Goal: Communication & Community: Ask a question

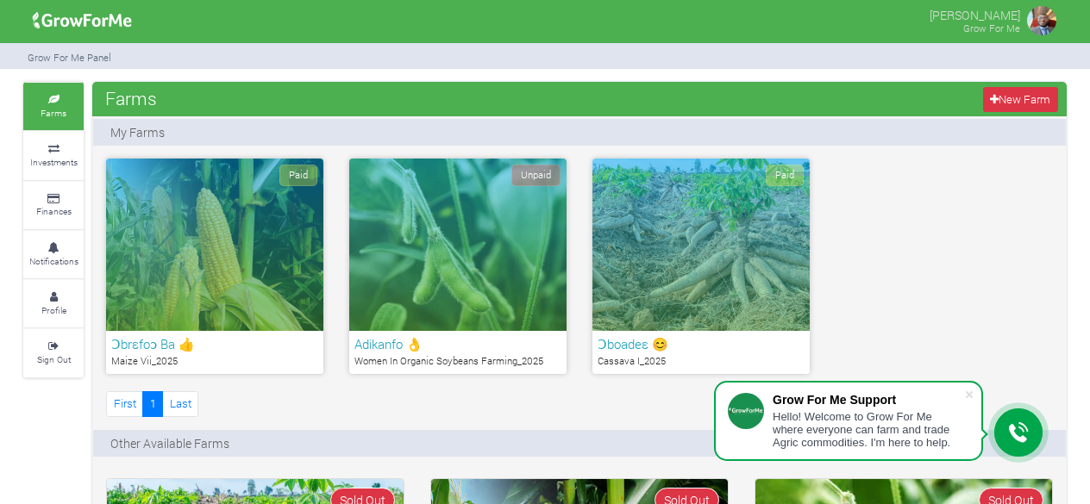
click at [1080, 291] on html "Grow For Me Support Hello! Welcome to Grow For Me where everyone can farm and t…" at bounding box center [545, 252] width 1090 height 504
click at [209, 254] on div "Paid" at bounding box center [214, 245] width 217 height 172
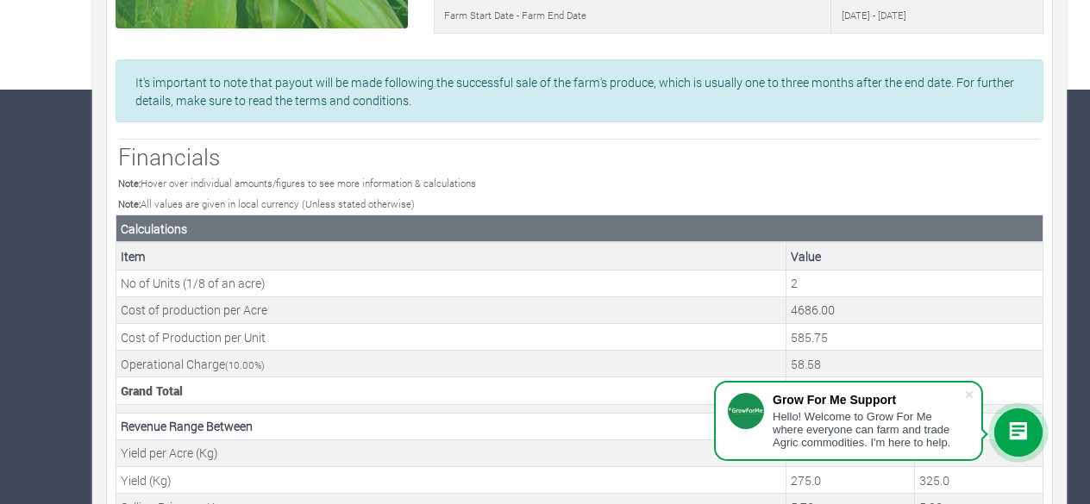
scroll to position [445, 0]
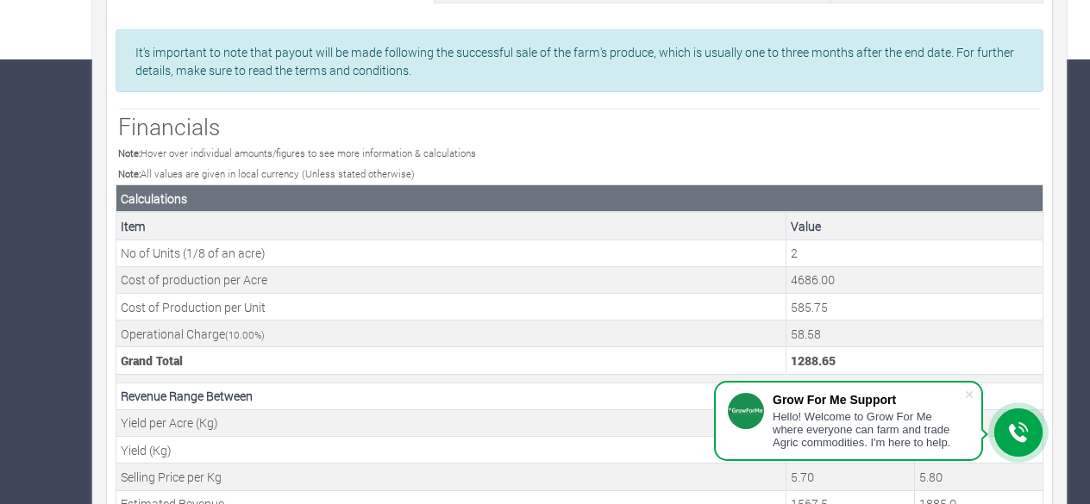
drag, startPoint x: 1097, startPoint y: 158, endPoint x: 1103, endPoint y: 441, distance: 283.8
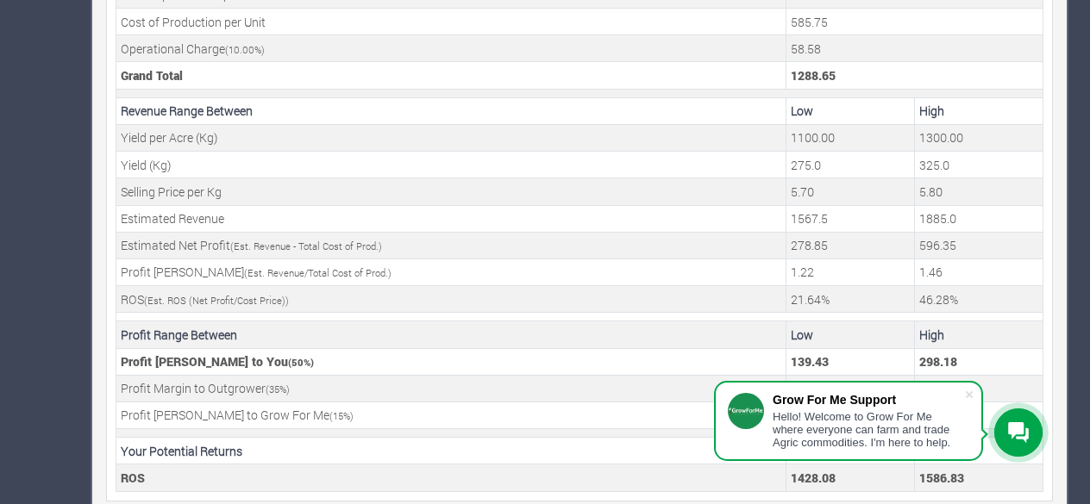
scroll to position [736, 0]
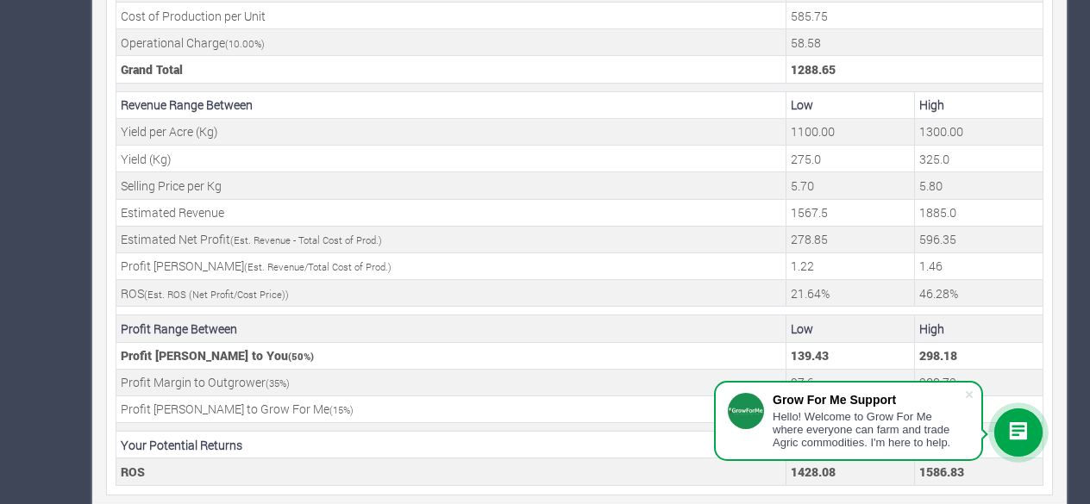
click at [1017, 432] on icon at bounding box center [1018, 433] width 21 height 21
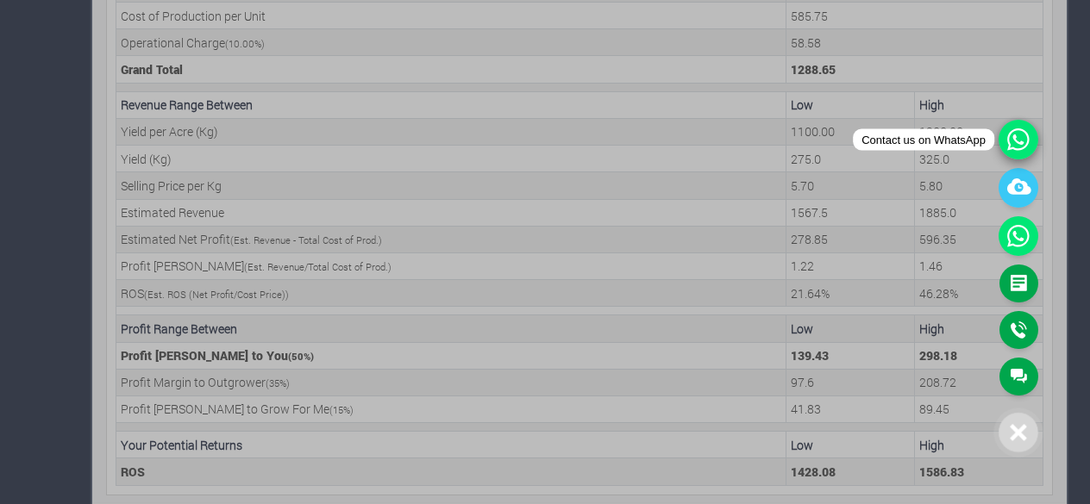
click at [1013, 142] on icon at bounding box center [1019, 140] width 40 height 40
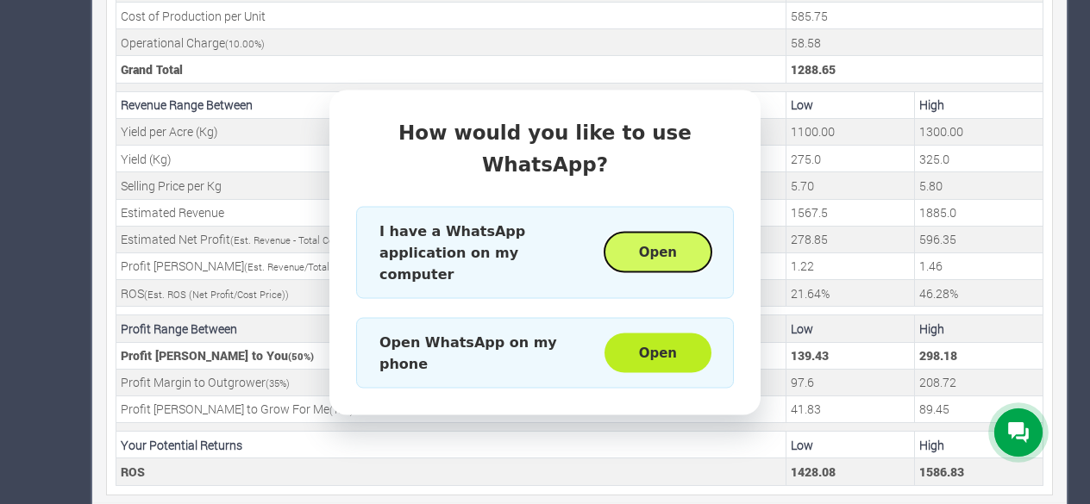
click at [678, 233] on button "Open" at bounding box center [657, 253] width 107 height 40
click at [735, 59] on div "How would you like to use WhatsApp? I have a WhatsApp application on my compute…" at bounding box center [545, 252] width 1090 height 504
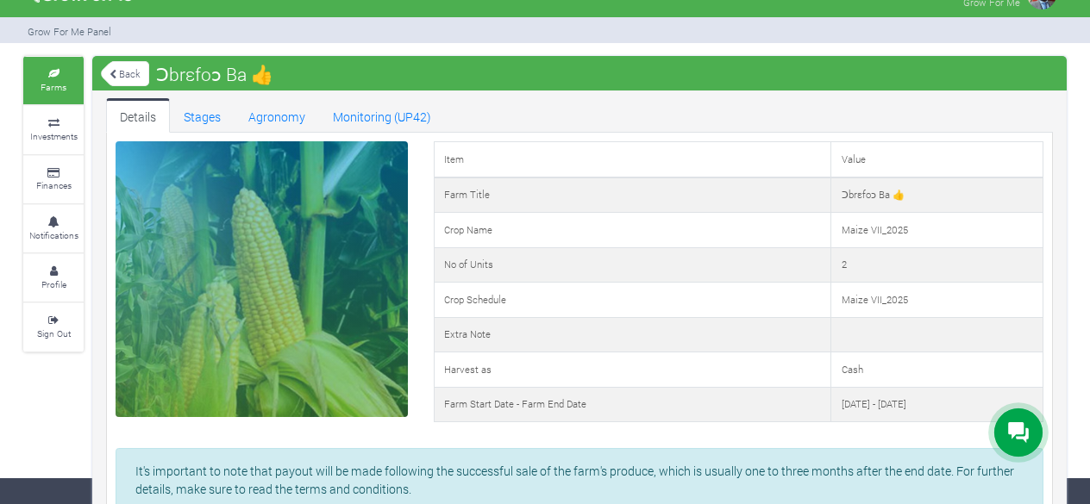
scroll to position [0, 0]
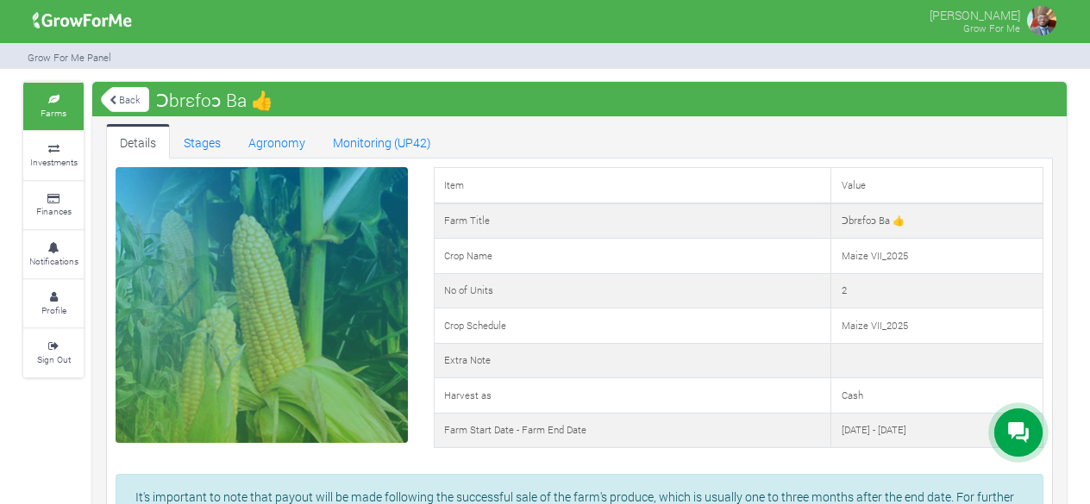
click at [67, 96] on icon at bounding box center [54, 100] width 52 height 9
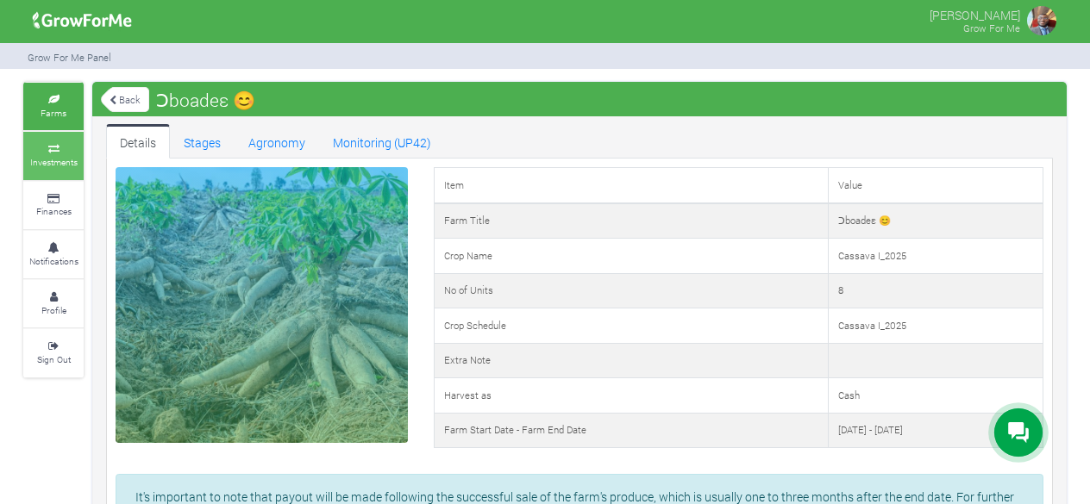
click at [62, 147] on icon at bounding box center [54, 149] width 52 height 9
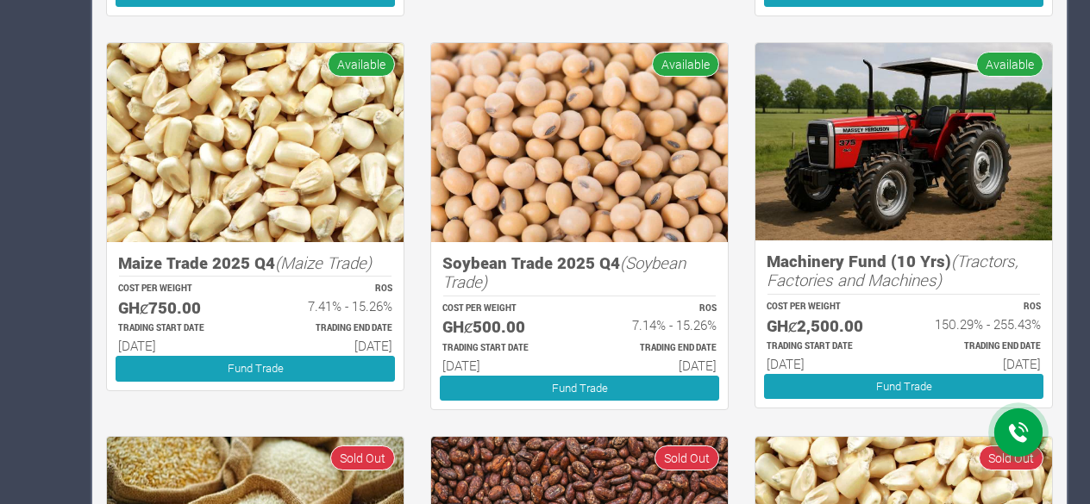
scroll to position [711, 0]
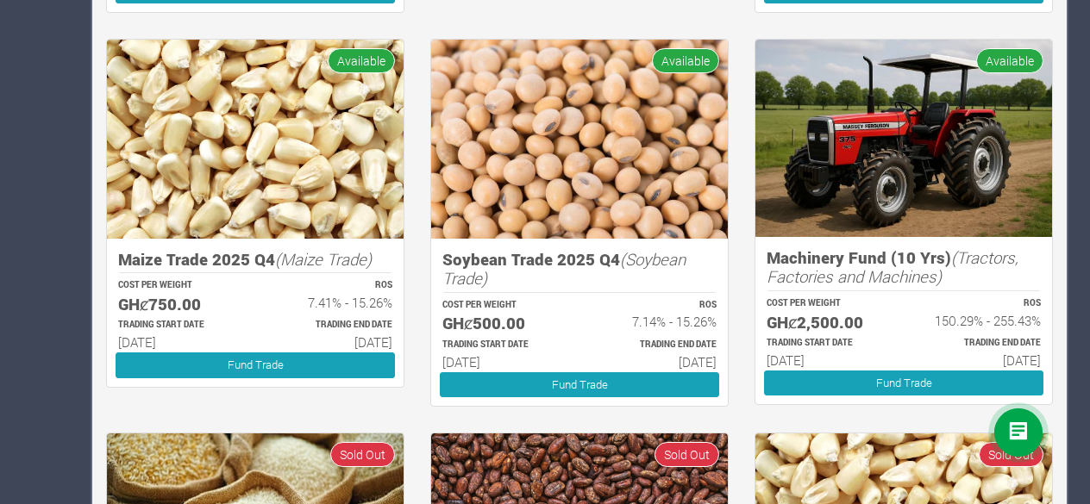
drag, startPoint x: 1102, startPoint y: 159, endPoint x: 1091, endPoint y: 272, distance: 114.4
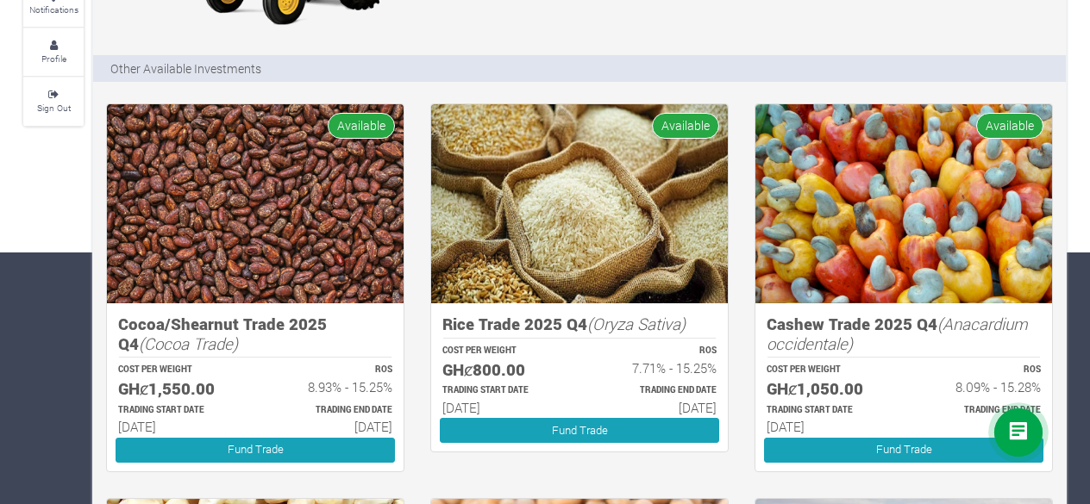
scroll to position [0, 0]
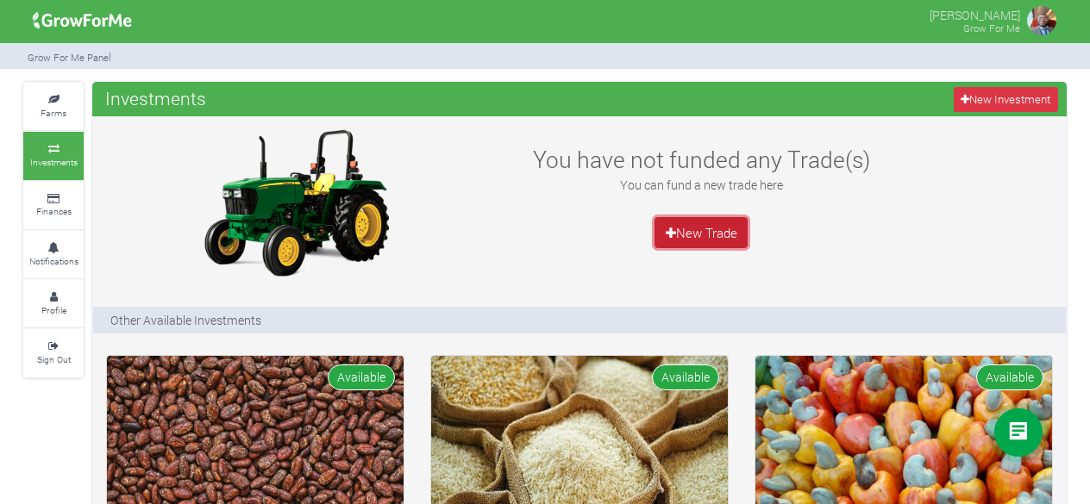
click at [706, 237] on link "New Trade" at bounding box center [700, 232] width 93 height 31
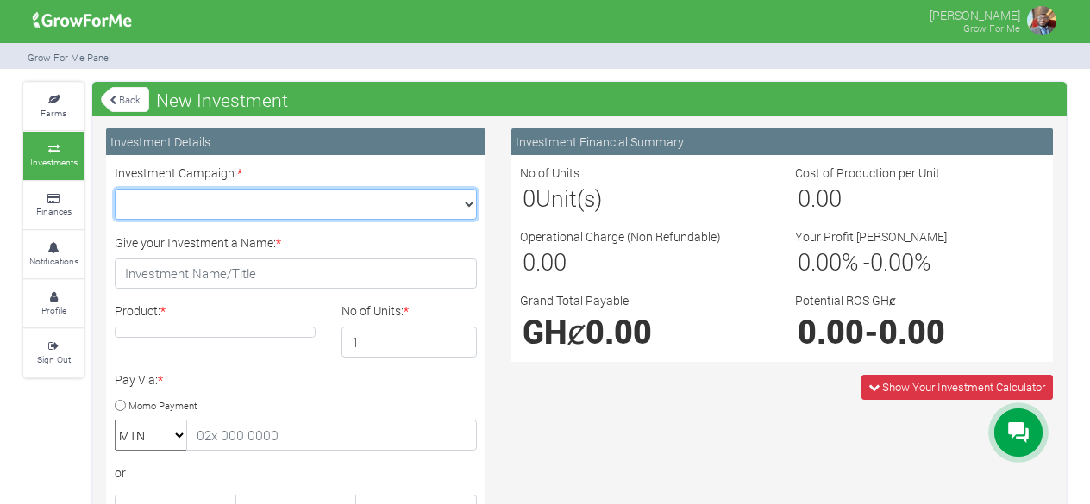
click at [433, 211] on select "Maize Trade 2025 Q4 (Maize Trade :: [DATE] - [DATE]) Cashew Trade 2025 Q4 (Cash…" at bounding box center [296, 204] width 362 height 31
select select "42"
click at [115, 189] on select "Maize Trade 2025 Q4 (Maize Trade :: [DATE] - [DATE]) Cashew Trade 2025 Q4 (Cash…" at bounding box center [296, 204] width 362 height 31
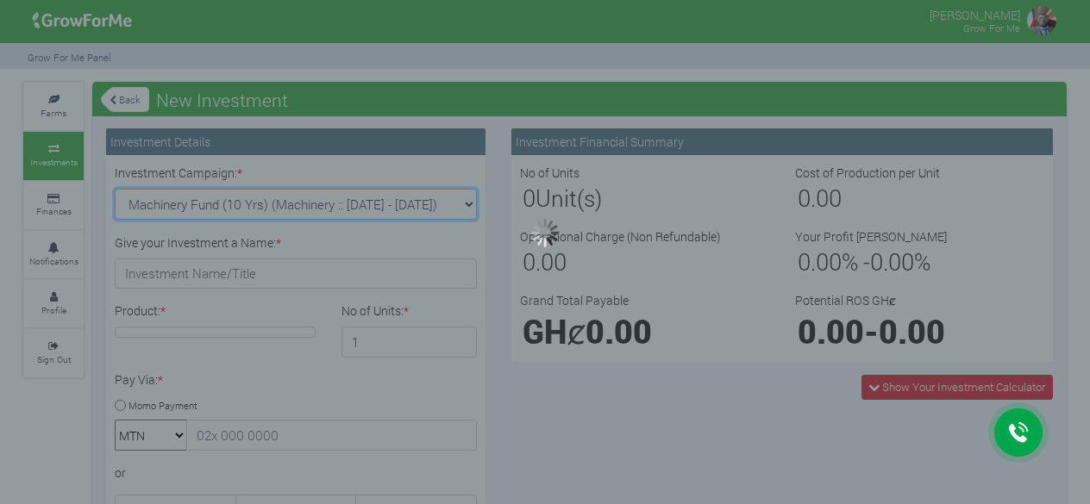
type input "1"
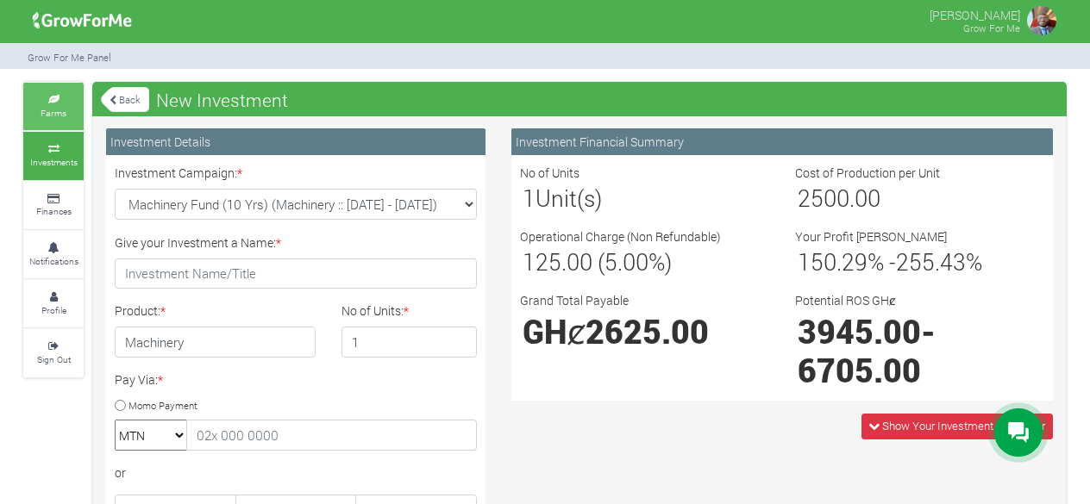
click at [56, 112] on small "Farms" at bounding box center [54, 113] width 26 height 12
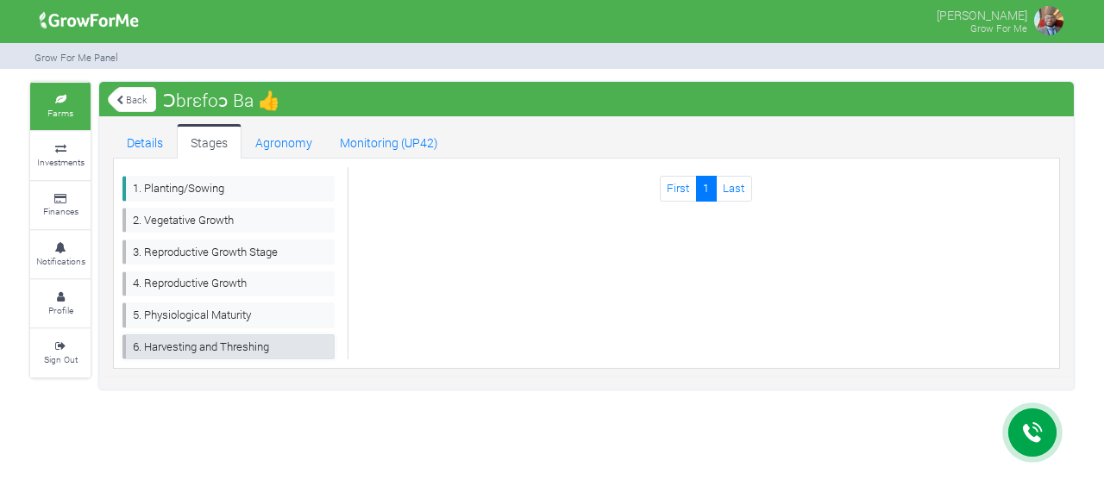
click at [179, 342] on link "6. Harvesting and Threshing" at bounding box center [228, 347] width 212 height 25
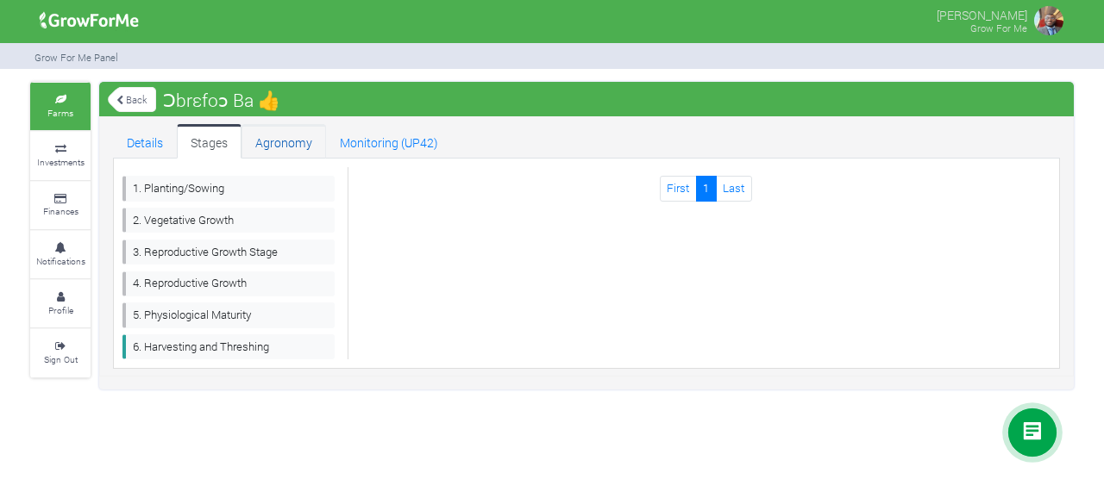
click at [300, 144] on link "Agronomy" at bounding box center [283, 141] width 85 height 34
click at [279, 142] on link "Agronomy" at bounding box center [283, 141] width 85 height 34
click at [379, 141] on link "Monitoring (UP42)" at bounding box center [389, 141] width 126 height 34
click at [60, 138] on link "Investments" at bounding box center [60, 155] width 60 height 47
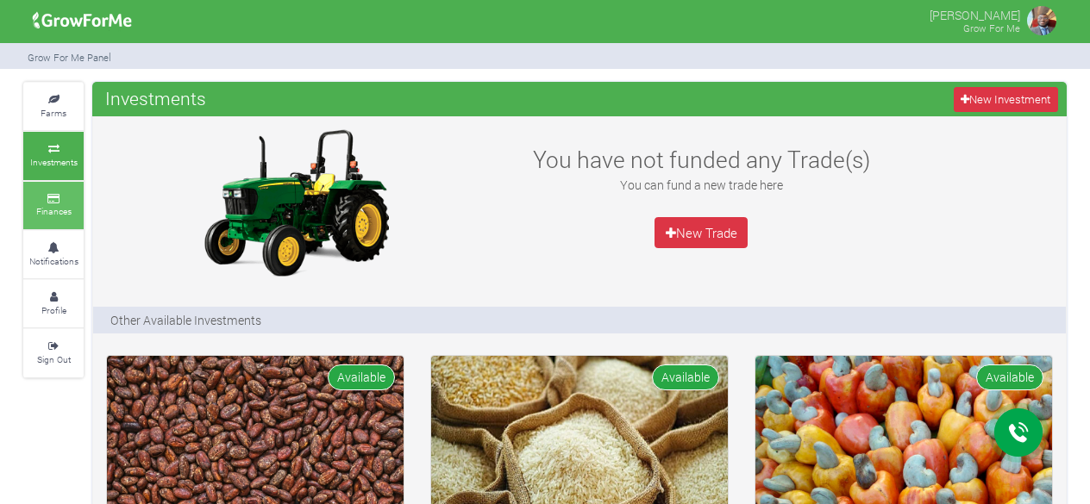
click at [57, 214] on small "Finances" at bounding box center [53, 211] width 35 height 12
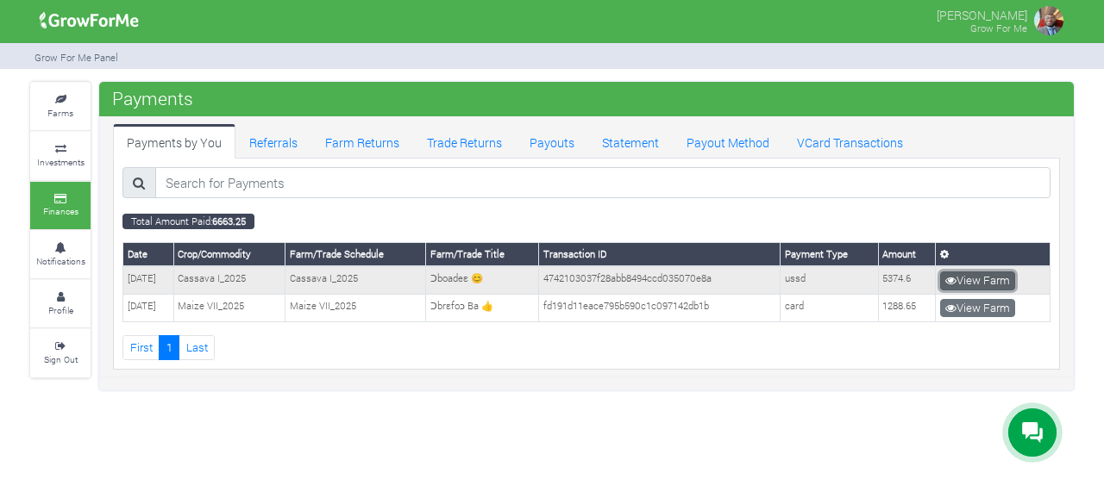
click at [986, 278] on link "View Farm" at bounding box center [977, 281] width 75 height 19
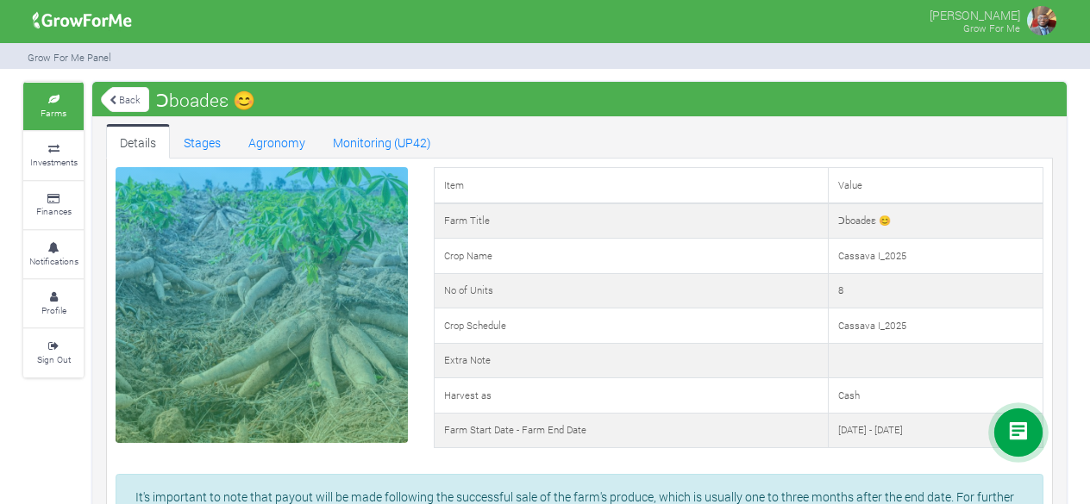
click at [1012, 429] on icon at bounding box center [1018, 433] width 21 height 21
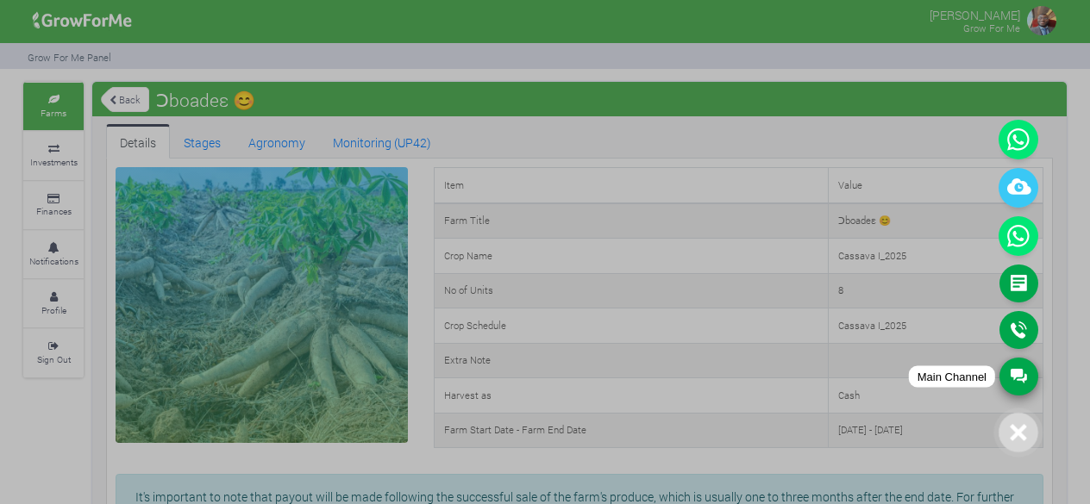
click at [1017, 372] on link "Main Channel" at bounding box center [1018, 377] width 39 height 38
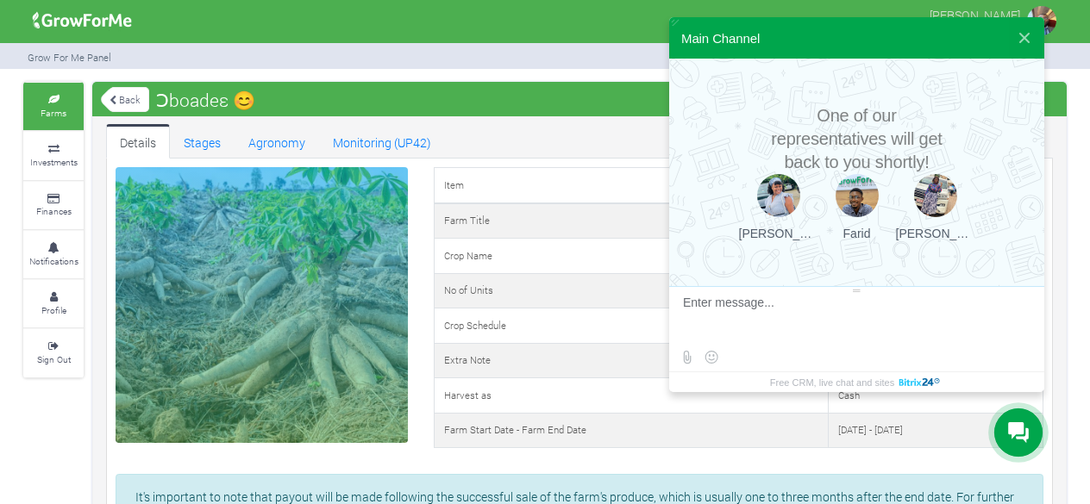
click at [723, 324] on textarea at bounding box center [854, 319] width 343 height 47
click at [869, 300] on textarea at bounding box center [840, 319] width 315 height 47
click at [0, 0] on span "reinvest" at bounding box center [0, 0] width 0 height 0
click at [897, 305] on textarea at bounding box center [840, 319] width 315 height 47
type textarea "Hello and good day... I'd love to opt for reinvestment. Kindly advise."
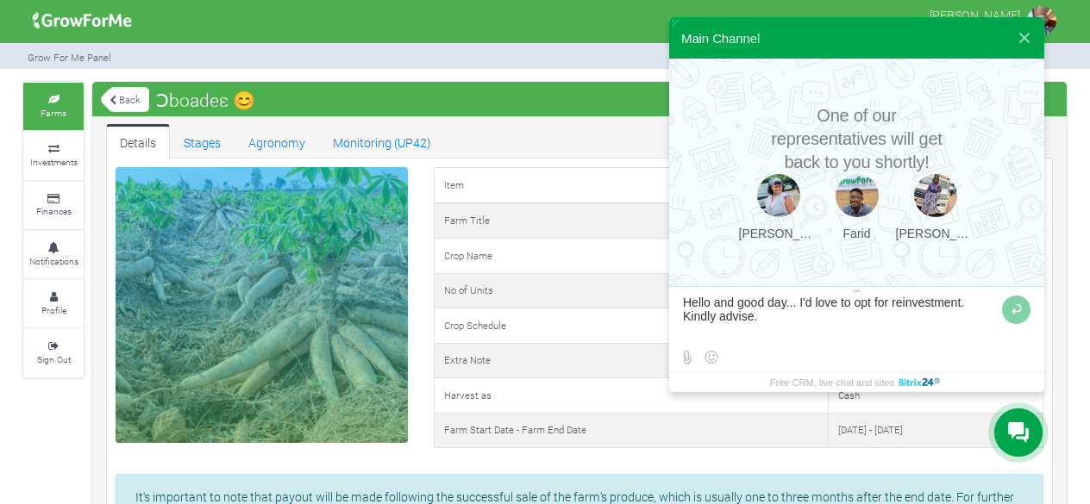
click at [796, 304] on textarea at bounding box center [840, 319] width 315 height 47
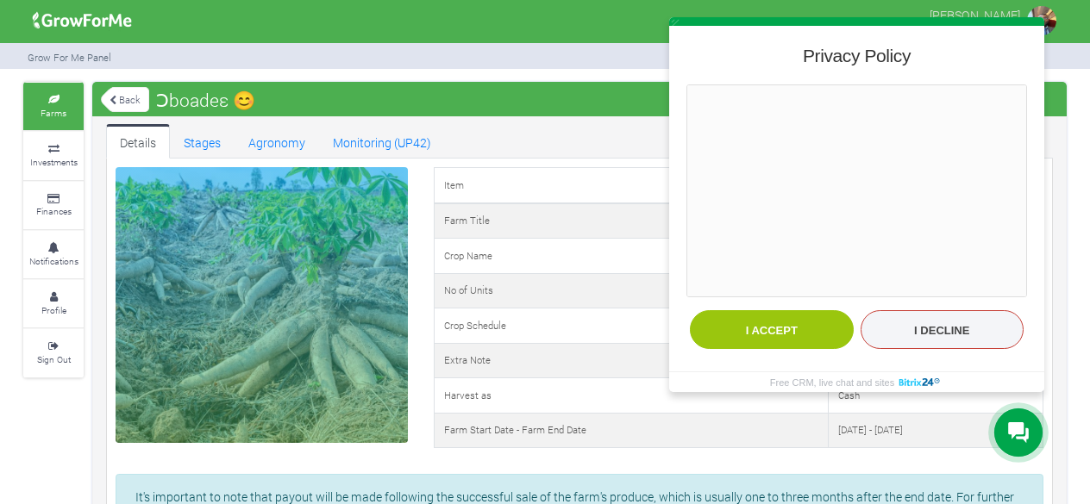
click at [916, 331] on button "I decline" at bounding box center [943, 329] width 164 height 39
type textarea "Hello and good day... I'd love to opt for reinvestment. Kindly advise."
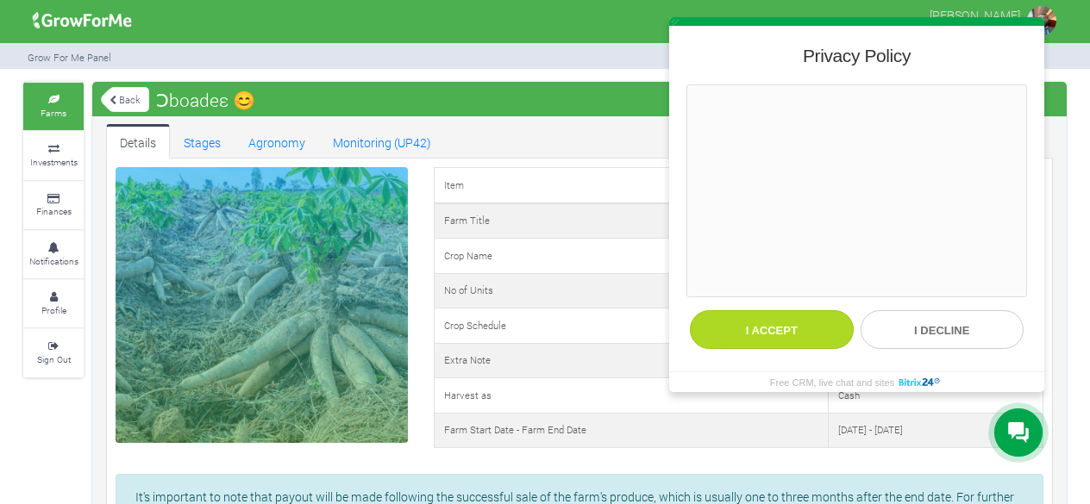
click at [818, 324] on button "I accept" at bounding box center [772, 329] width 164 height 39
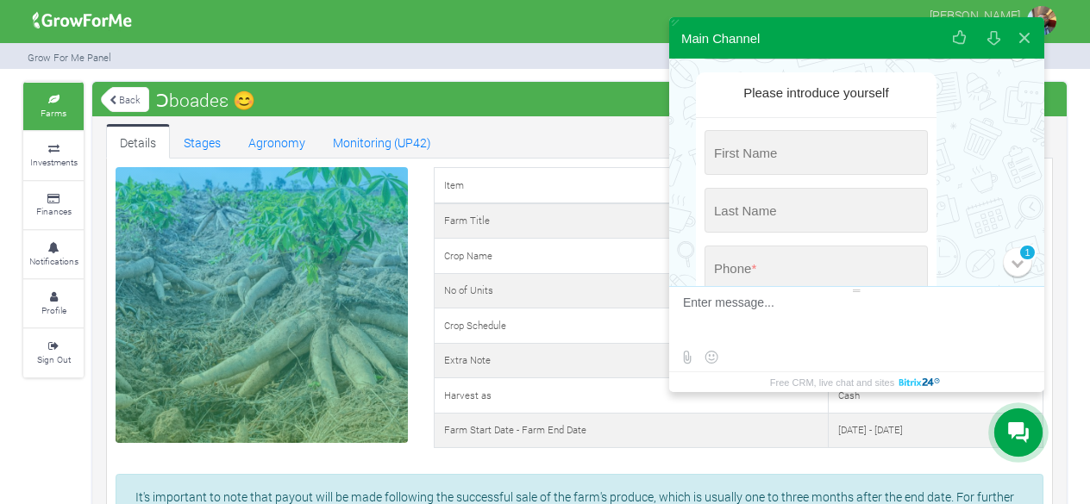
scroll to position [134, 0]
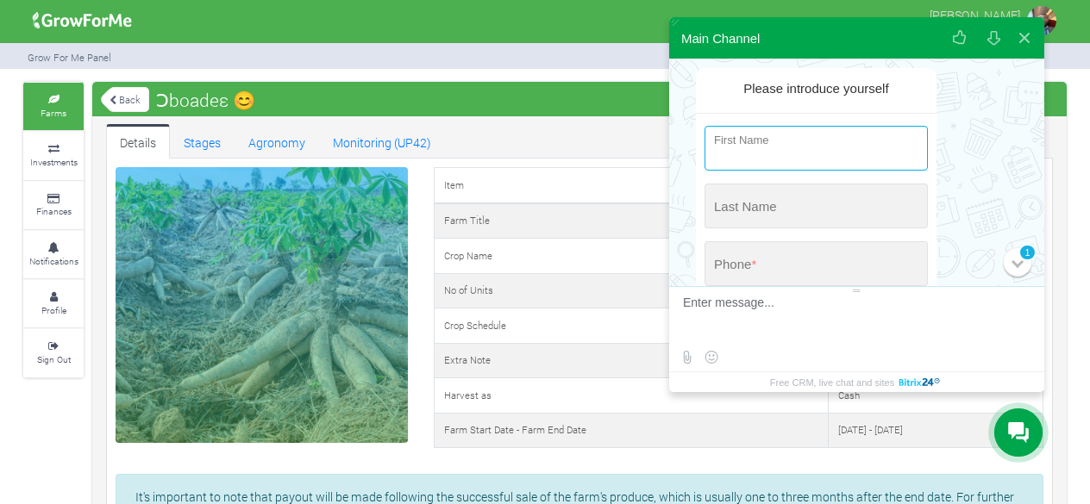
click at [794, 142] on input "string" at bounding box center [815, 148] width 223 height 45
type input "[PERSON_NAME]"
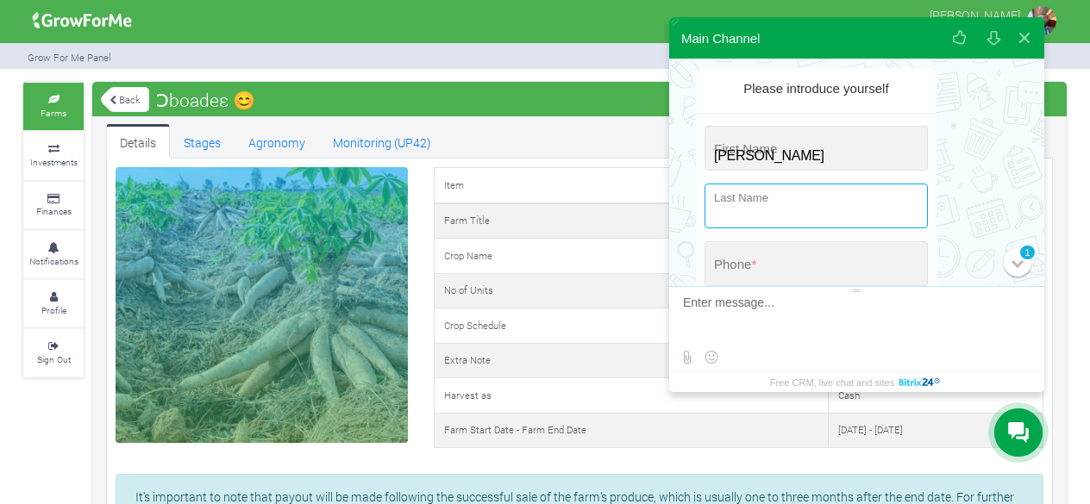
type input "[DEMOGRAPHIC_DATA]"
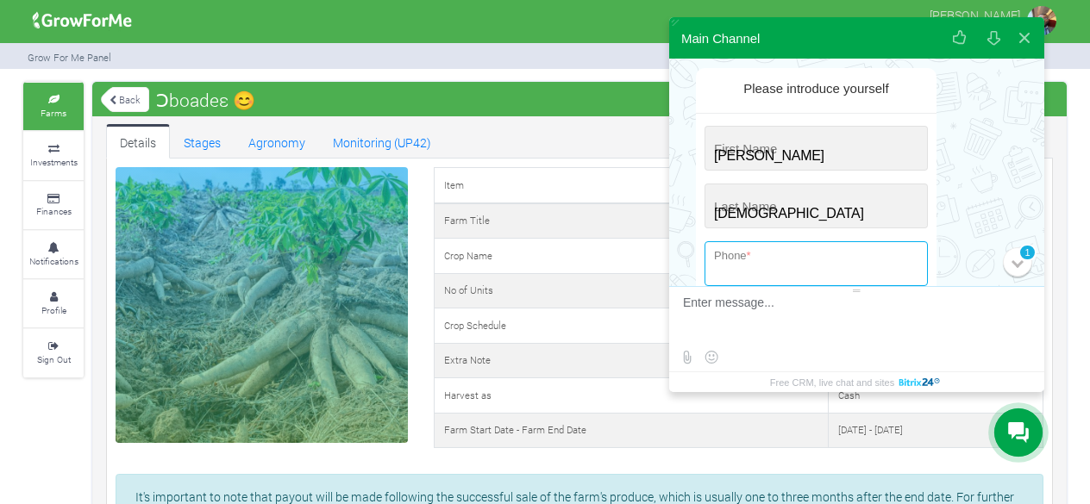
type input "[PHONE_NUMBER]"
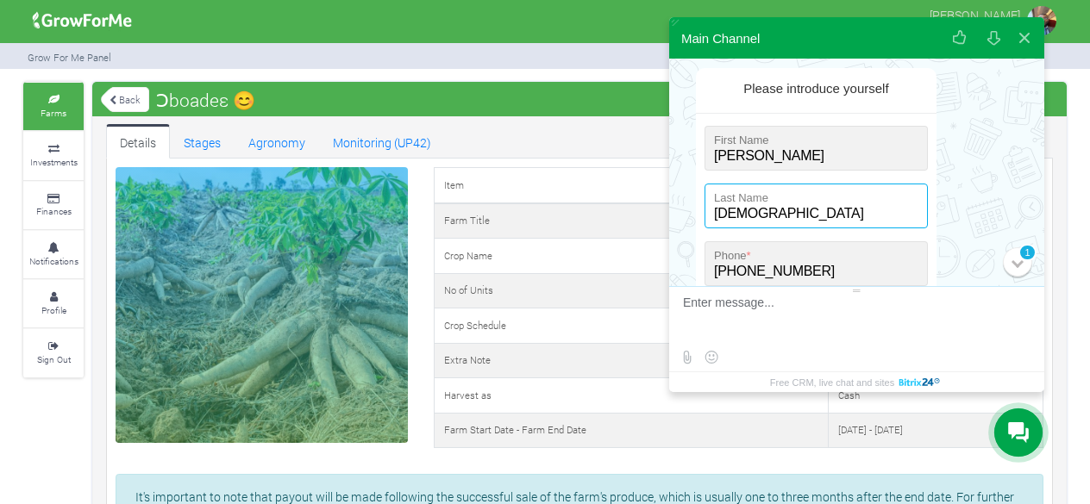
drag, startPoint x: 760, startPoint y: 215, endPoint x: 693, endPoint y: 211, distance: 66.5
click at [693, 211] on div "Please introduce yourself First Name * Last Name * [PHONE_NUMBER] Phone * E-mai…" at bounding box center [820, 260] width 276 height 385
click at [799, 215] on input "string" at bounding box center [815, 206] width 223 height 45
type input "[PERSON_NAME]"
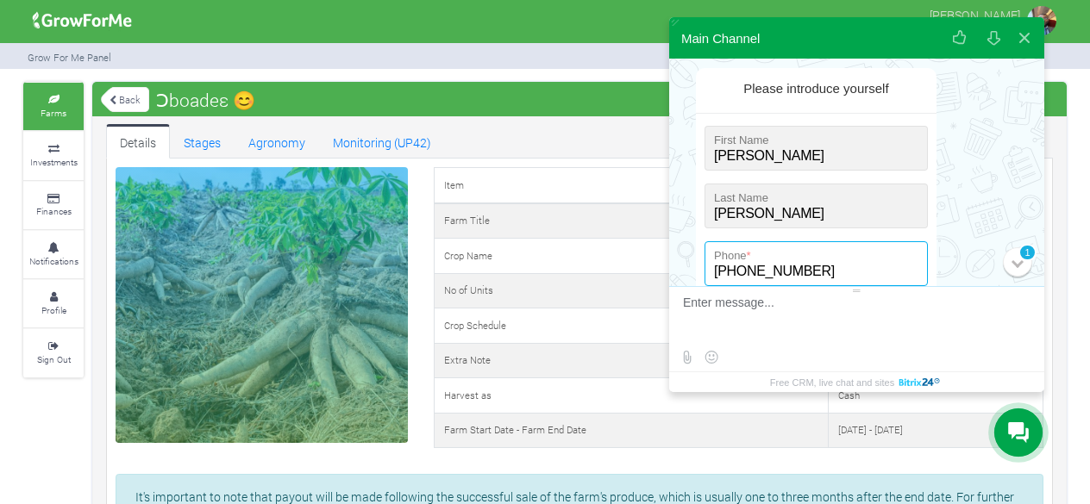
drag, startPoint x: 836, startPoint y: 268, endPoint x: 723, endPoint y: 271, distance: 113.8
click at [723, 271] on input "[PHONE_NUMBER]" at bounding box center [815, 263] width 223 height 45
type input "+233 (244) 409-879"
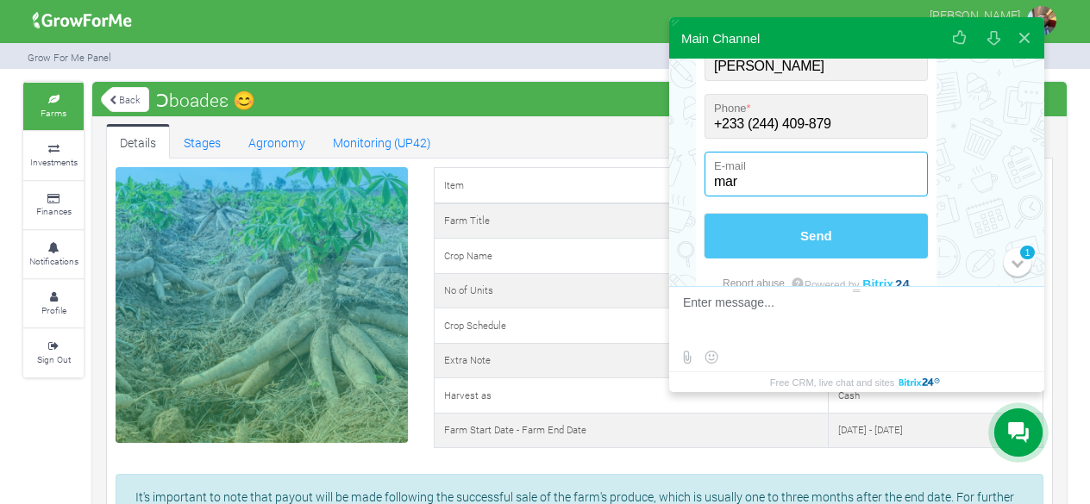
type input "[EMAIL_ADDRESS][DOMAIN_NAME]"
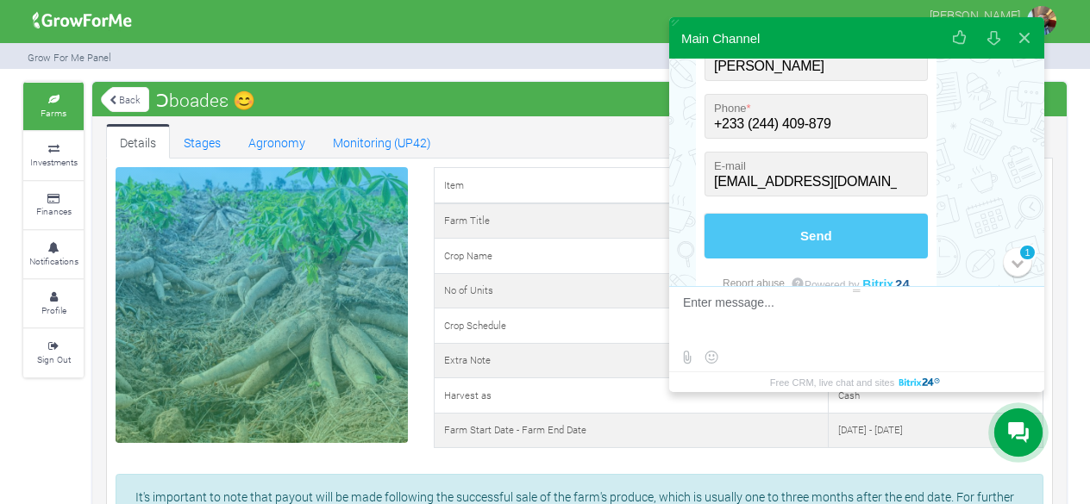
click at [845, 225] on button "Send" at bounding box center [815, 236] width 223 height 45
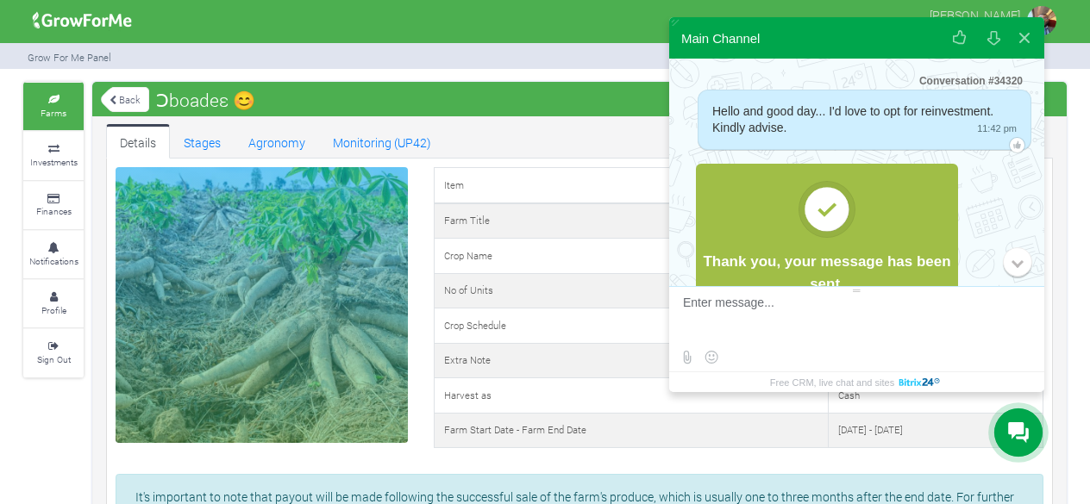
scroll to position [41, 0]
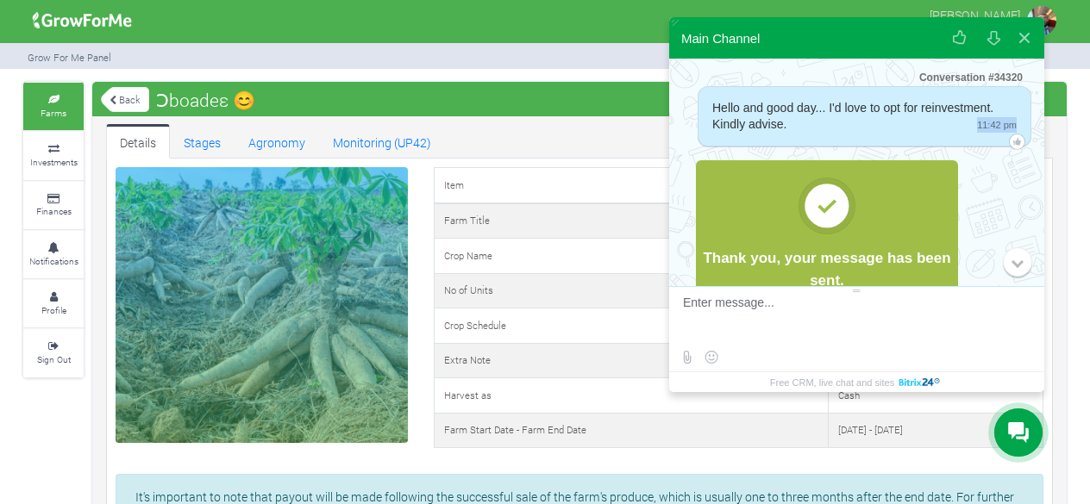
drag, startPoint x: 793, startPoint y: 128, endPoint x: 697, endPoint y: 92, distance: 102.8
click at [697, 92] on div "Hello and good day... I'd love to opt for reinvestment. Kindly advise. 11:42 pm" at bounding box center [850, 119] width 362 height 66
click at [804, 121] on div "Hello and good day... I'd love to opt for reinvestment. Kindly advise. 11:42 pm" at bounding box center [864, 116] width 304 height 33
drag, startPoint x: 800, startPoint y: 127, endPoint x: 731, endPoint y: 91, distance: 77.5
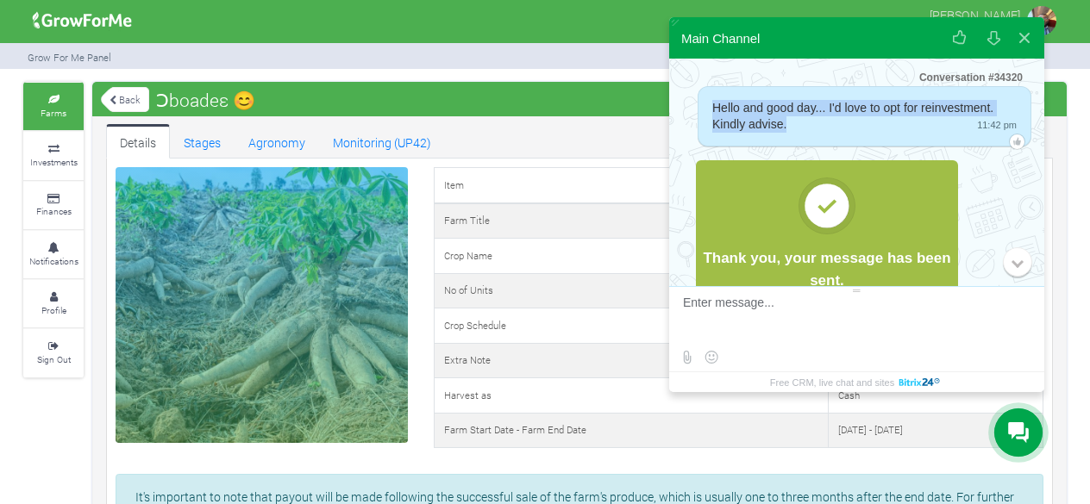
click at [731, 91] on div "Hello and good day... I'd love to opt for reinvestment. Kindly advise. 11:42 pm" at bounding box center [865, 116] width 334 height 60
copy span "Hello and good day... I'd love to opt for reinvestment. Kindly advise."
click at [735, 329] on textarea at bounding box center [854, 319] width 343 height 47
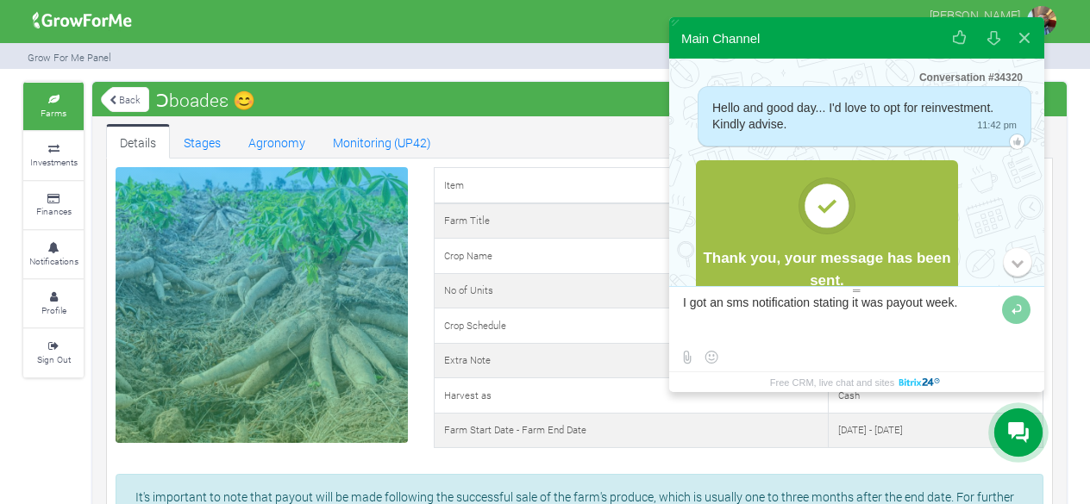
paste textarea "Hello and good day... I'd love to opt for reinvestment. Kindly advise."
click at [758, 321] on textarea at bounding box center [840, 319] width 315 height 47
type textarea "I got an sms notification stating it was payout week... I'd love to opt for rei…"
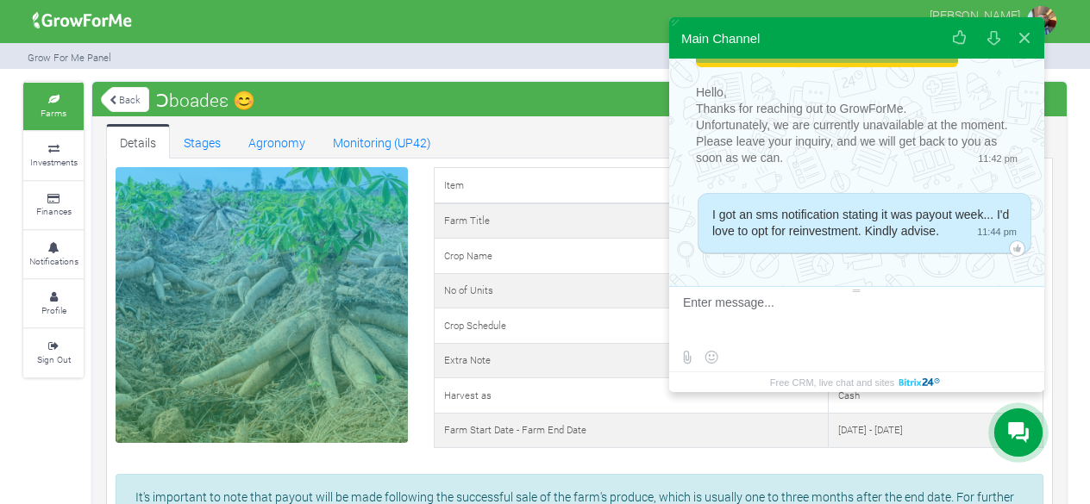
scroll to position [297, 0]
